Goal: Information Seeking & Learning: Learn about a topic

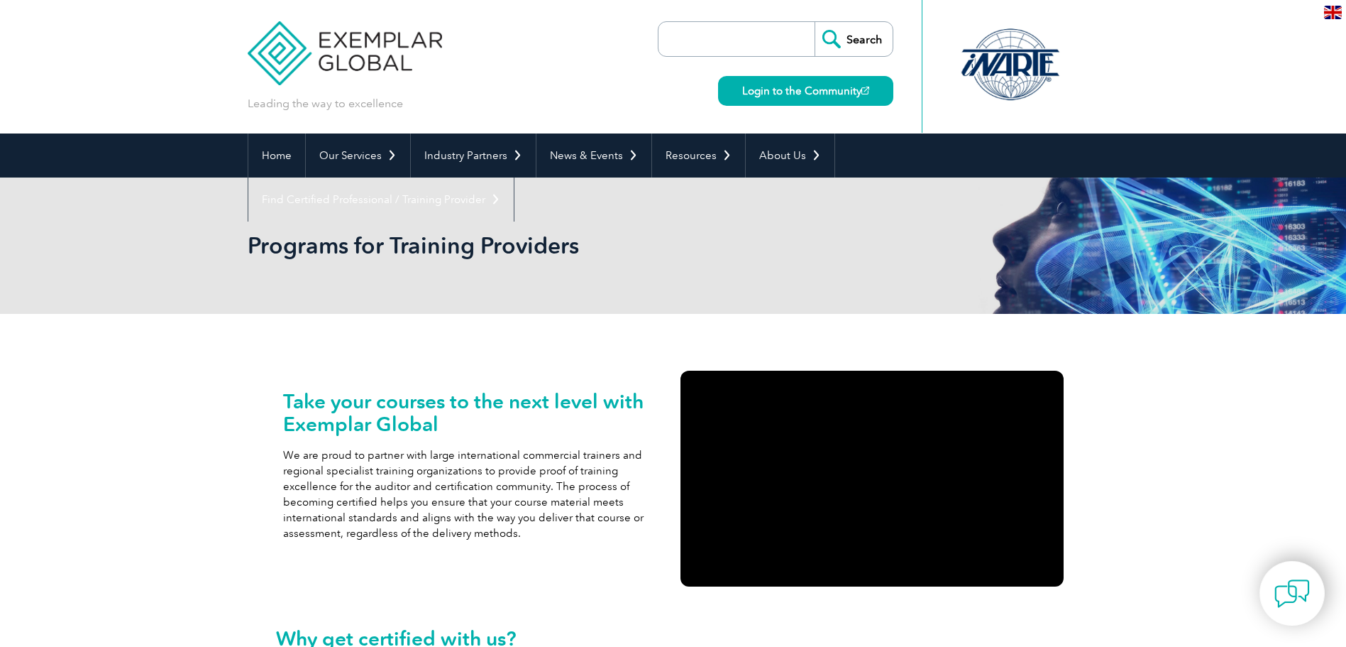
click at [831, 252] on h2 "Programs for Training Providers" at bounding box center [546, 245] width 596 height 23
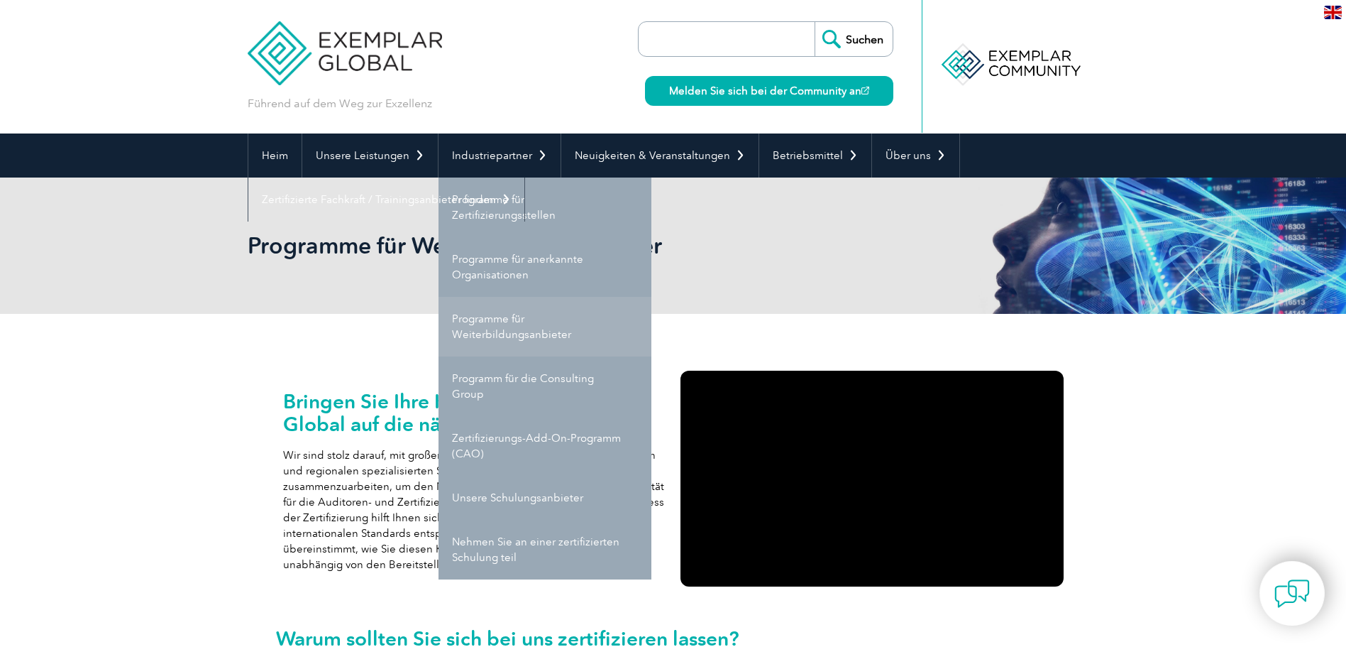
click at [560, 316] on link "Programme für Weiterbildungsanbieter" at bounding box center [545, 327] width 213 height 60
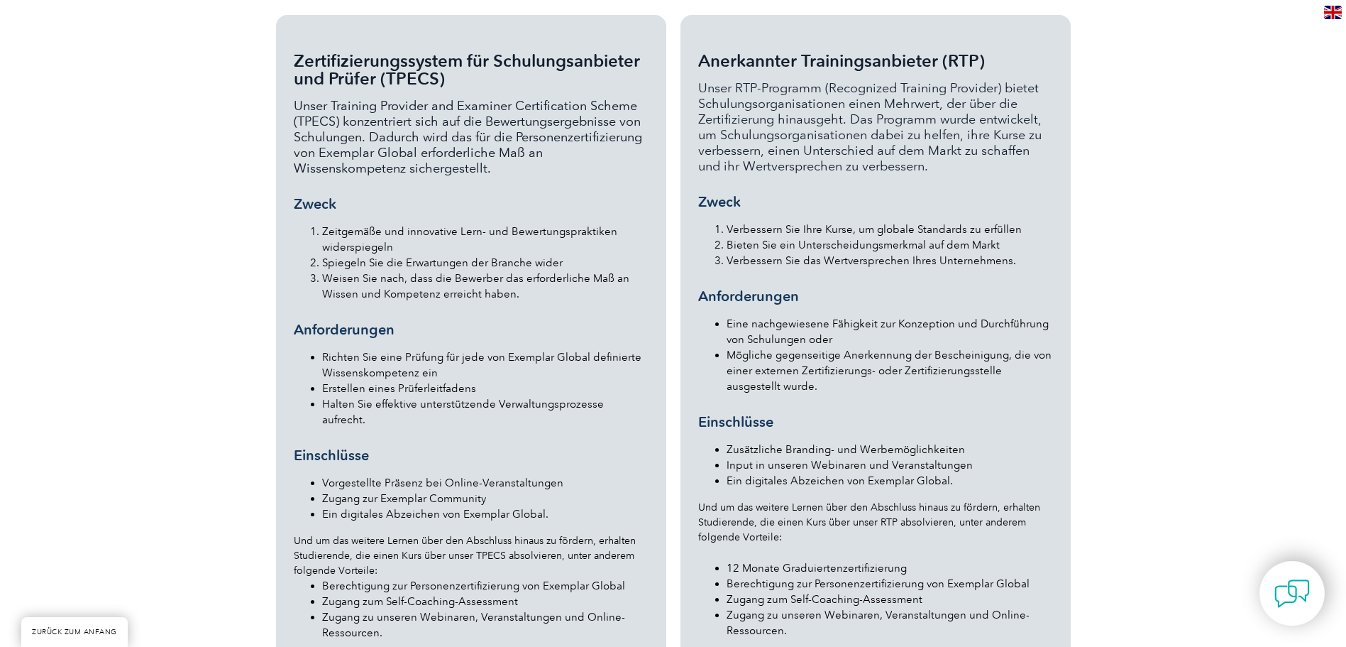
scroll to position [1656, 0]
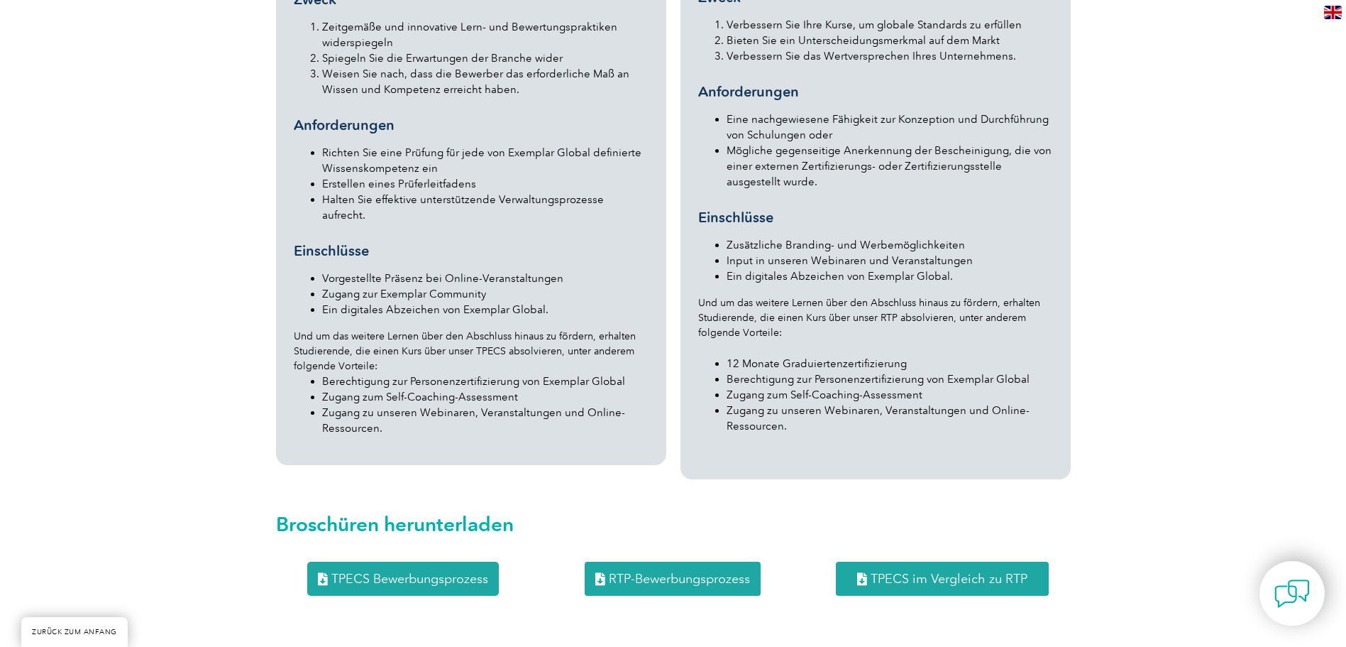
click at [978, 572] on span "TPECS im Vergleich zu RTP" at bounding box center [949, 578] width 157 height 13
